Goal: Information Seeking & Learning: Find contact information

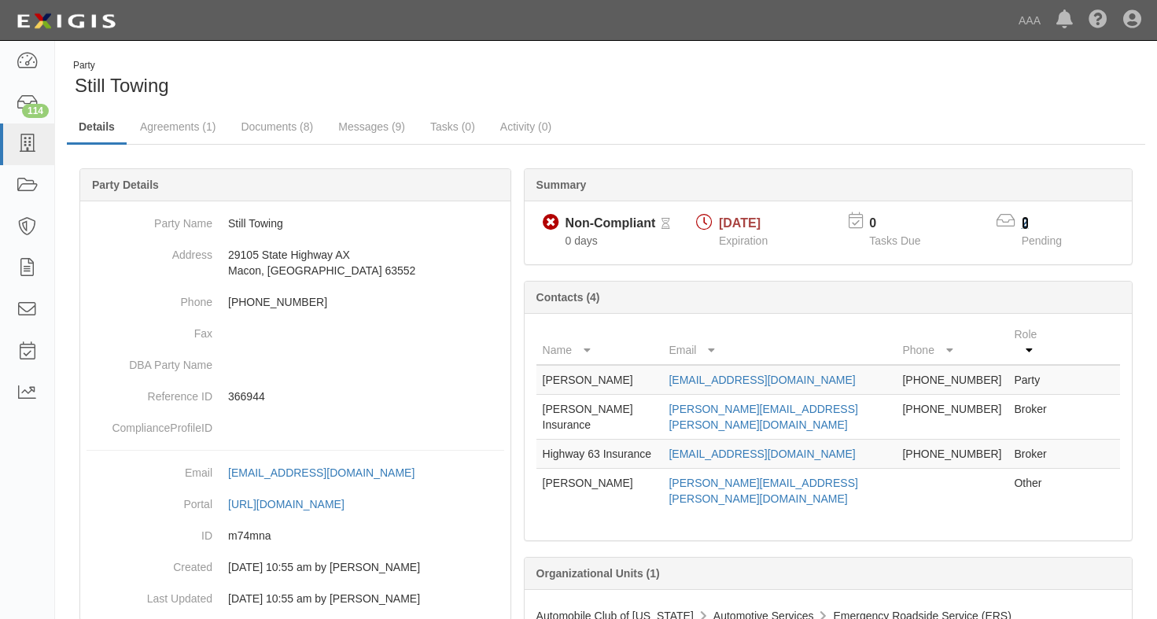
click at [1024, 221] on link "2" at bounding box center [1025, 222] width 7 height 13
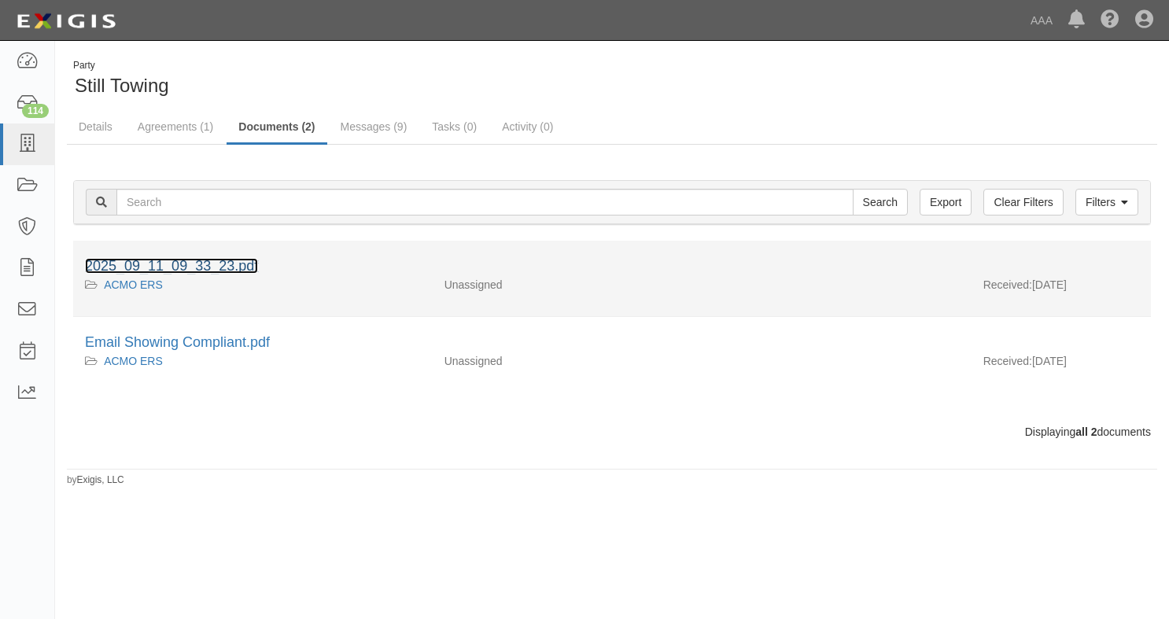
click at [168, 258] on link "2025_09_11_09_33_23.pdf" at bounding box center [171, 266] width 173 height 16
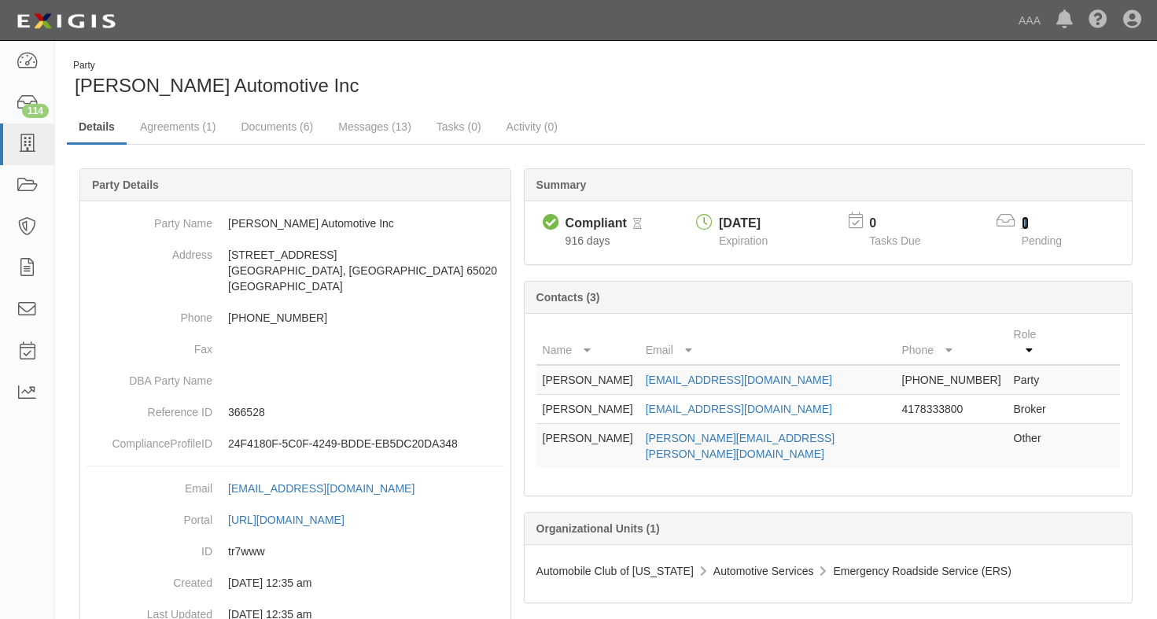
click at [1023, 222] on link "1" at bounding box center [1025, 222] width 7 height 13
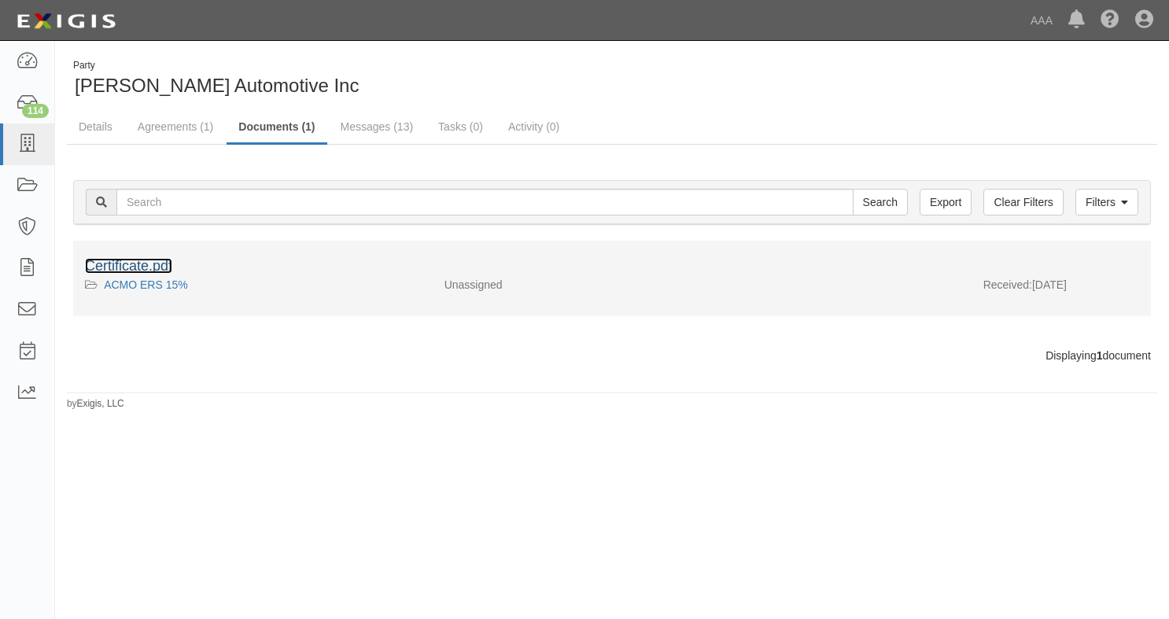
click at [122, 267] on link "Certificate.pdf" at bounding box center [128, 266] width 87 height 16
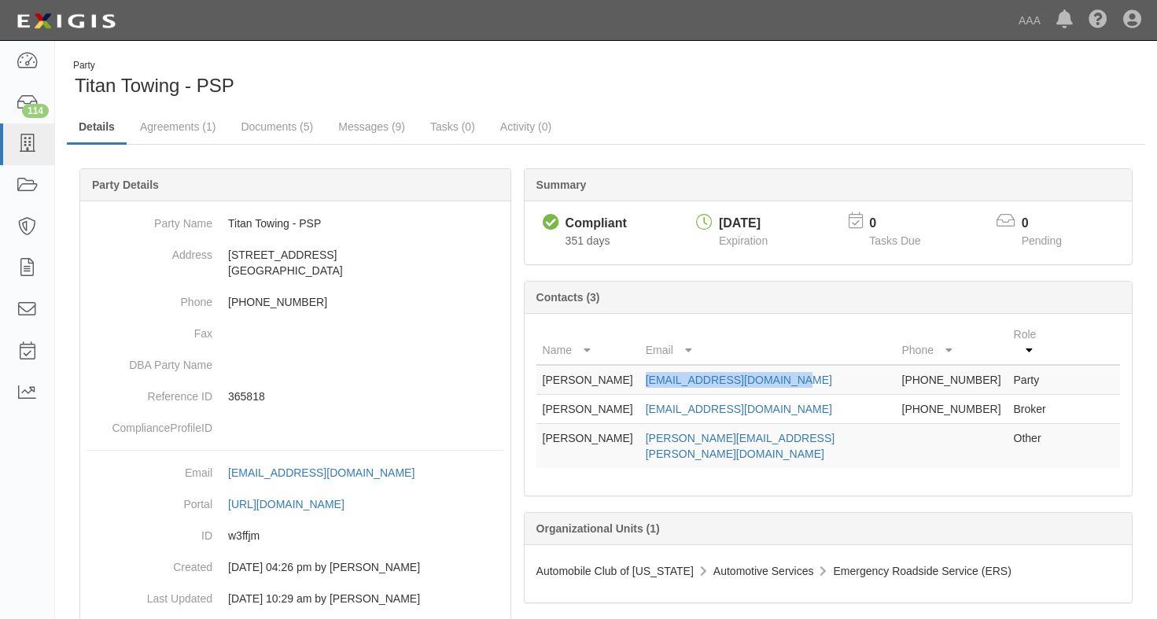
drag, startPoint x: 789, startPoint y: 362, endPoint x: 654, endPoint y: 369, distance: 135.5
click at [654, 369] on td "[EMAIL_ADDRESS][DOMAIN_NAME]" at bounding box center [767, 380] width 256 height 30
drag, startPoint x: 818, startPoint y: 394, endPoint x: 649, endPoint y: 396, distance: 169.1
click at [649, 396] on td "[EMAIL_ADDRESS][DOMAIN_NAME]" at bounding box center [767, 409] width 256 height 29
drag, startPoint x: 649, startPoint y: 396, endPoint x: 697, endPoint y: 390, distance: 48.4
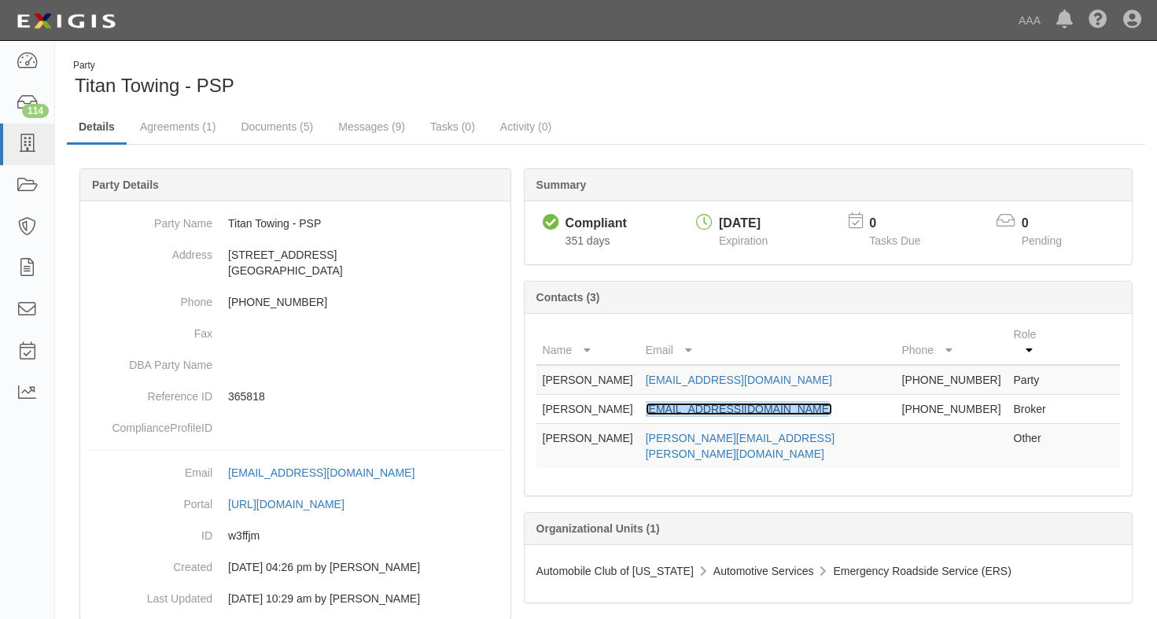
copy link "[EMAIL_ADDRESS][DOMAIN_NAME]"
drag, startPoint x: 808, startPoint y: 359, endPoint x: 640, endPoint y: 372, distance: 168.1
click at [640, 372] on tr "[PERSON_NAME] [EMAIL_ADDRESS][DOMAIN_NAME] [PHONE_NUMBER] Party" at bounding box center [828, 380] width 584 height 30
drag, startPoint x: 640, startPoint y: 372, endPoint x: 679, endPoint y: 366, distance: 39.1
copy tr "[EMAIL_ADDRESS][DOMAIN_NAME]"
